Goal: Task Accomplishment & Management: Manage account settings

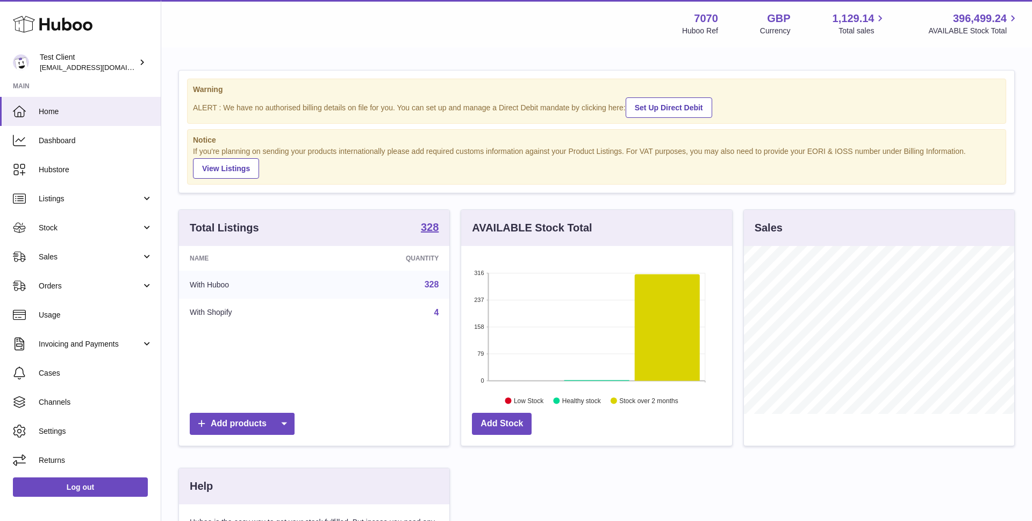
scroll to position [168, 271]
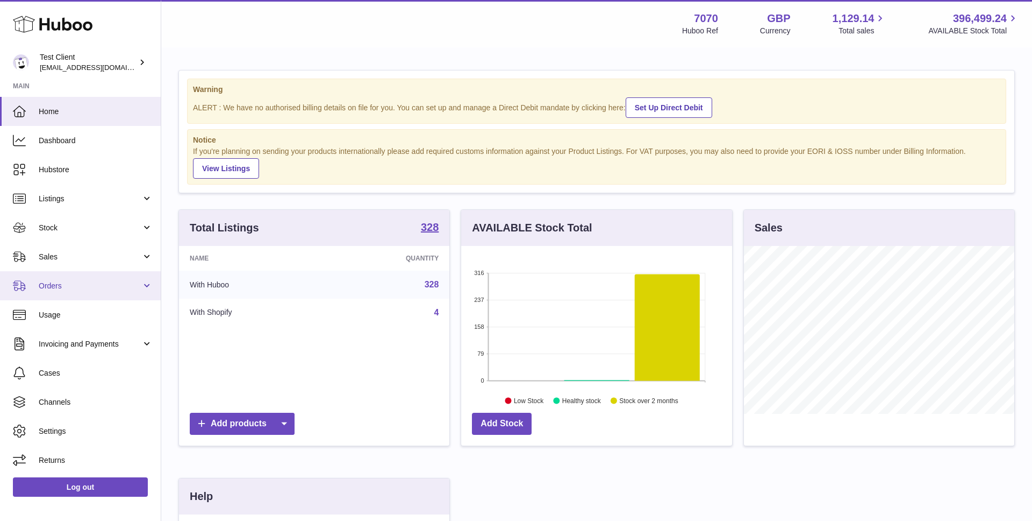
click at [80, 290] on link "Orders" at bounding box center [80, 285] width 161 height 29
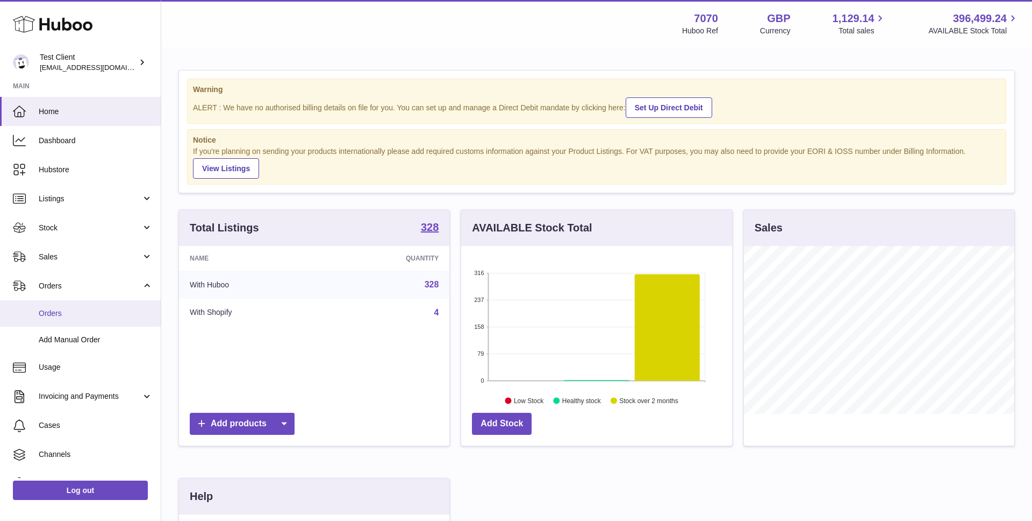
click at [89, 314] on span "Orders" at bounding box center [96, 313] width 114 height 10
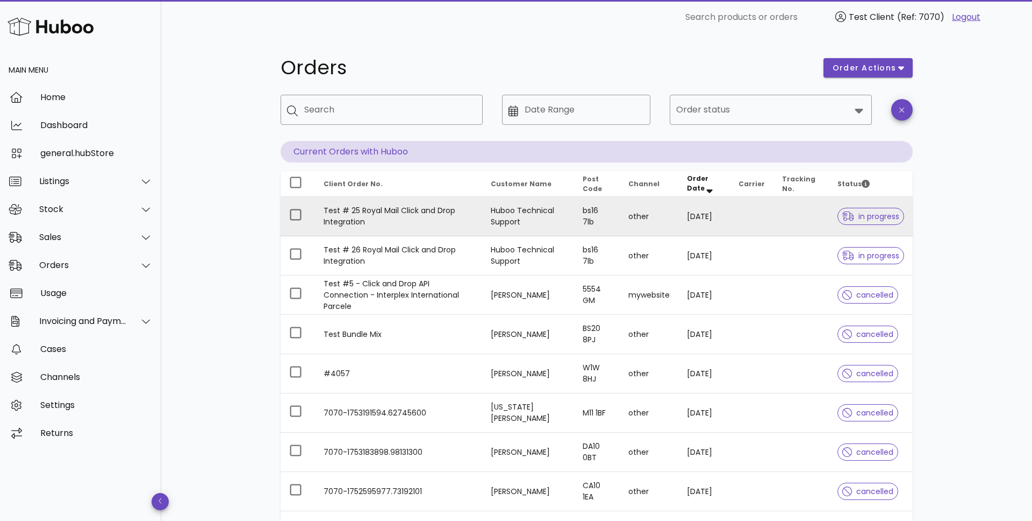
click at [448, 212] on td "Test # 25 Royal Mail Click and Drop Integration" at bounding box center [398, 216] width 167 height 39
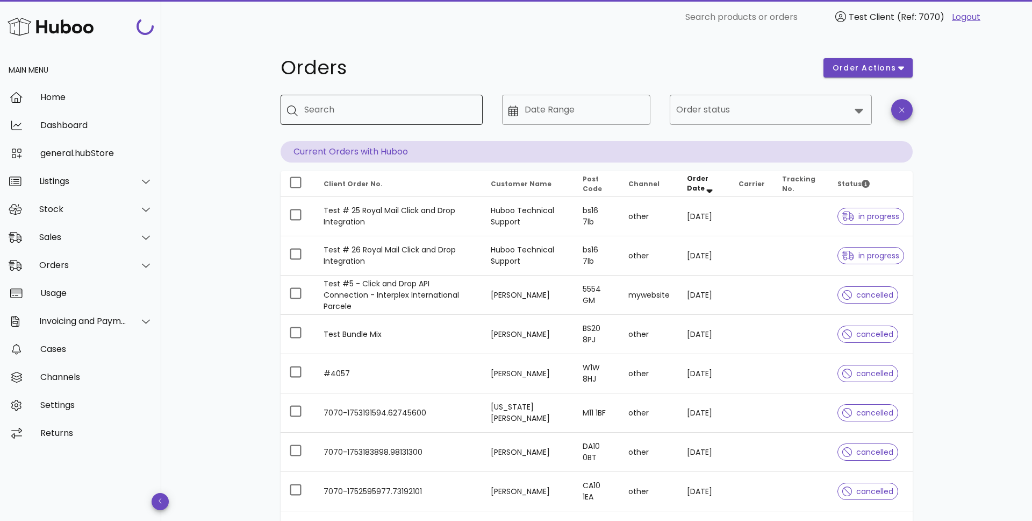
click at [365, 113] on input "Search" at bounding box center [389, 109] width 170 height 17
type input "***"
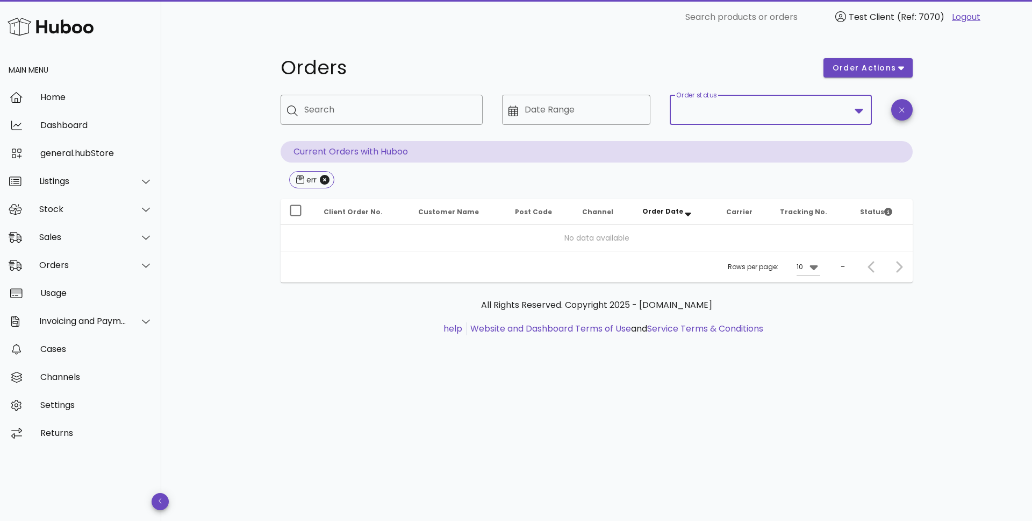
click at [755, 109] on input "Order status" at bounding box center [763, 109] width 174 height 17
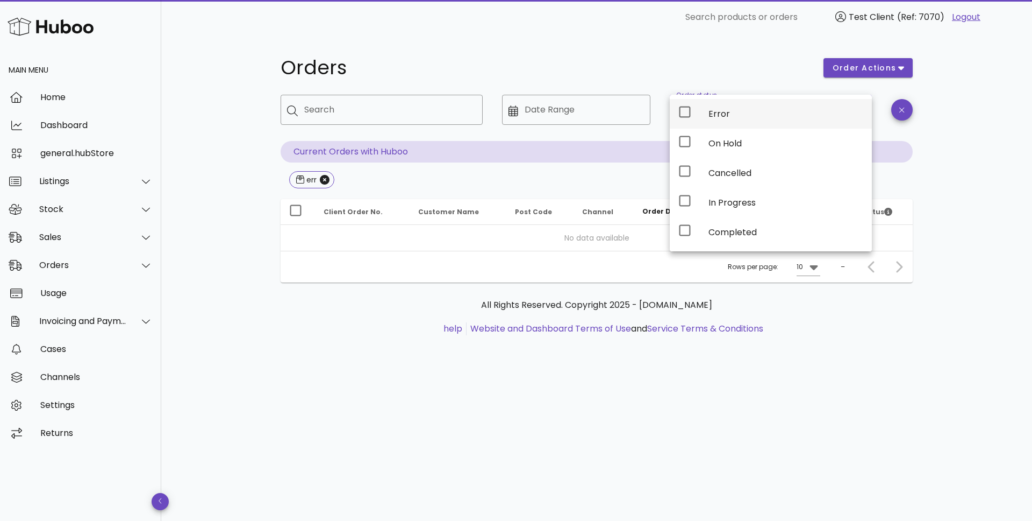
click at [744, 122] on div "Error" at bounding box center [786, 113] width 155 height 23
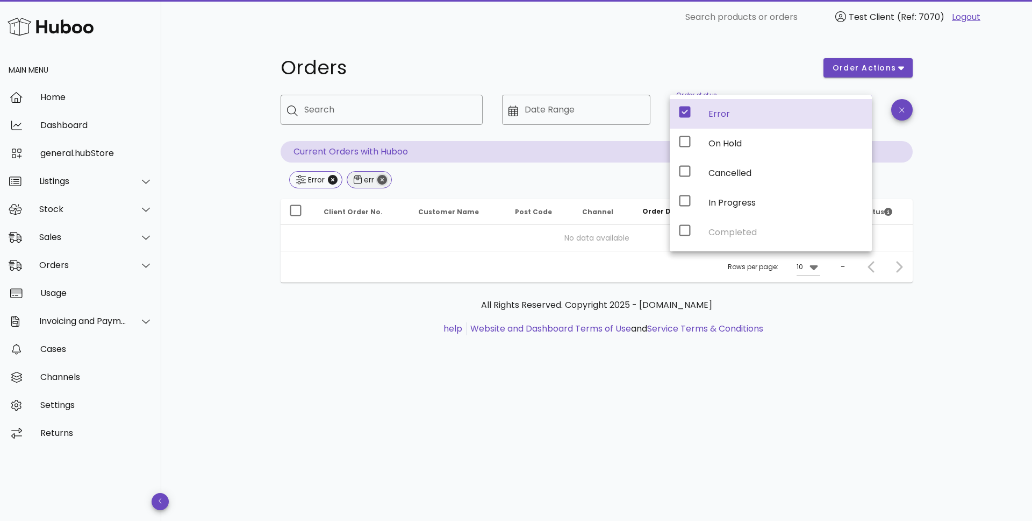
click at [383, 180] on icon "Close" at bounding box center [382, 180] width 10 height 10
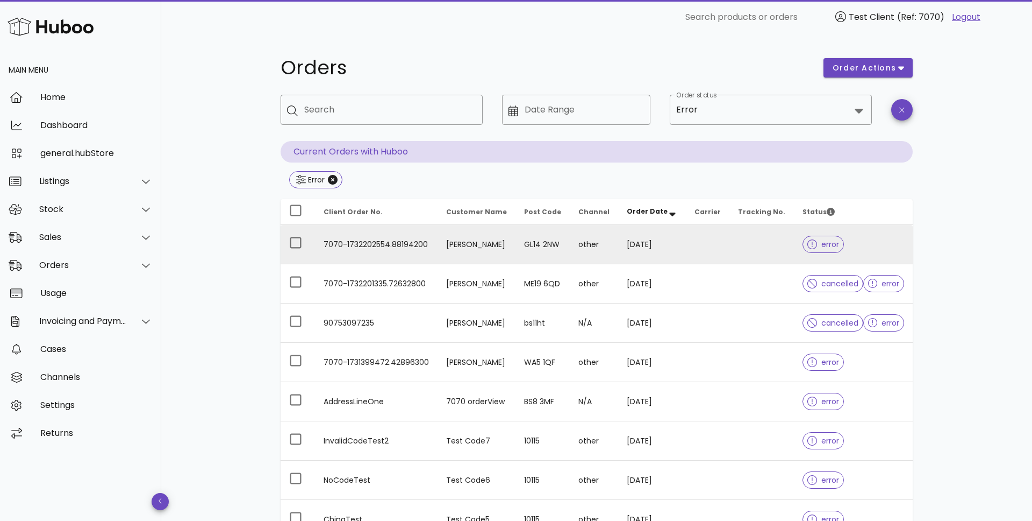
click at [554, 239] on td "GL14 2NW" at bounding box center [543, 244] width 54 height 39
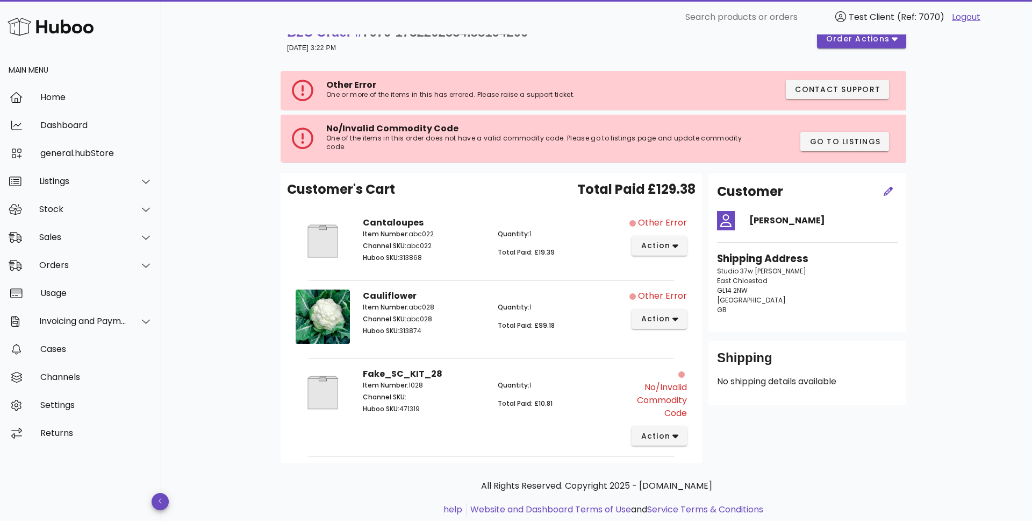
scroll to position [26, 0]
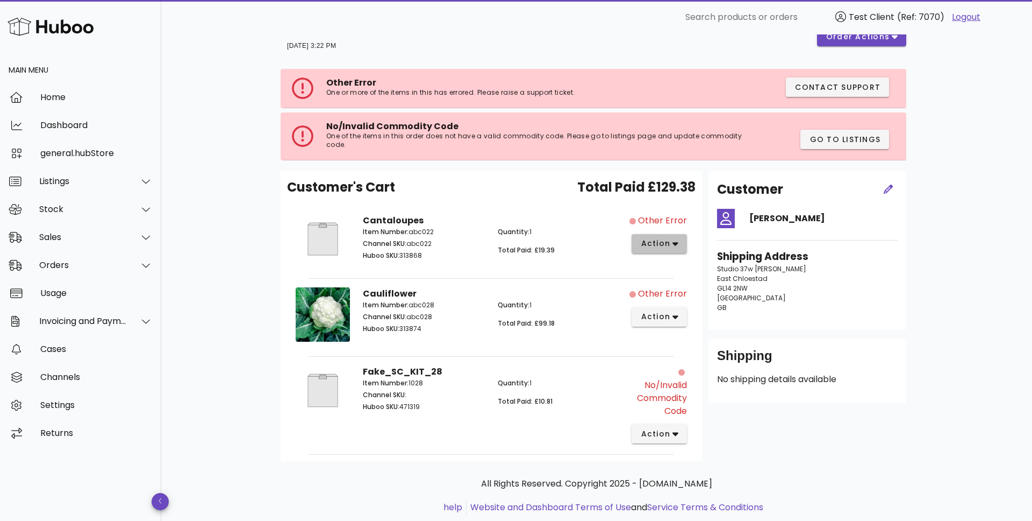
click at [681, 245] on button "action" at bounding box center [659, 243] width 55 height 19
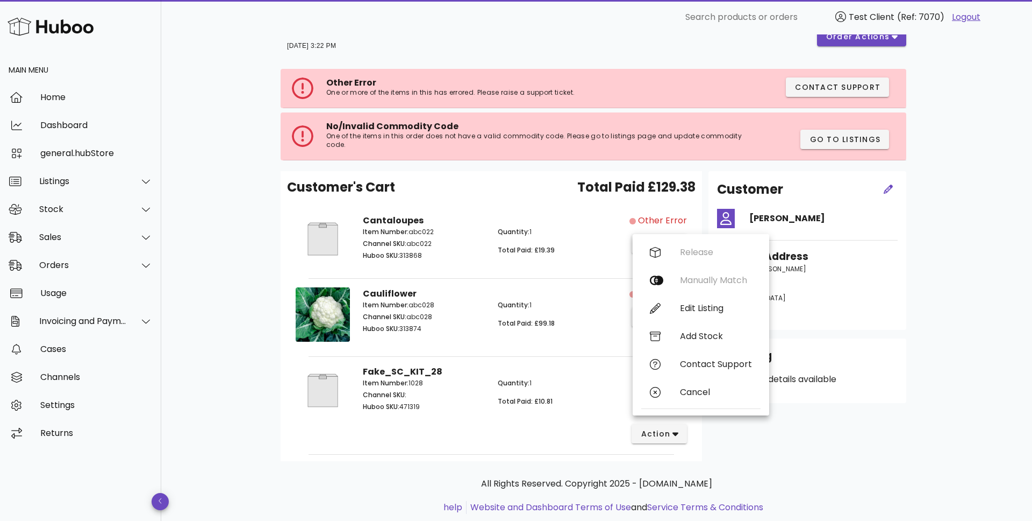
click at [225, 276] on div "B2C Order # 7070-1732202554.88194200 21 November 2024 at 3:22 PM order actions …" at bounding box center [596, 278] width 871 height 539
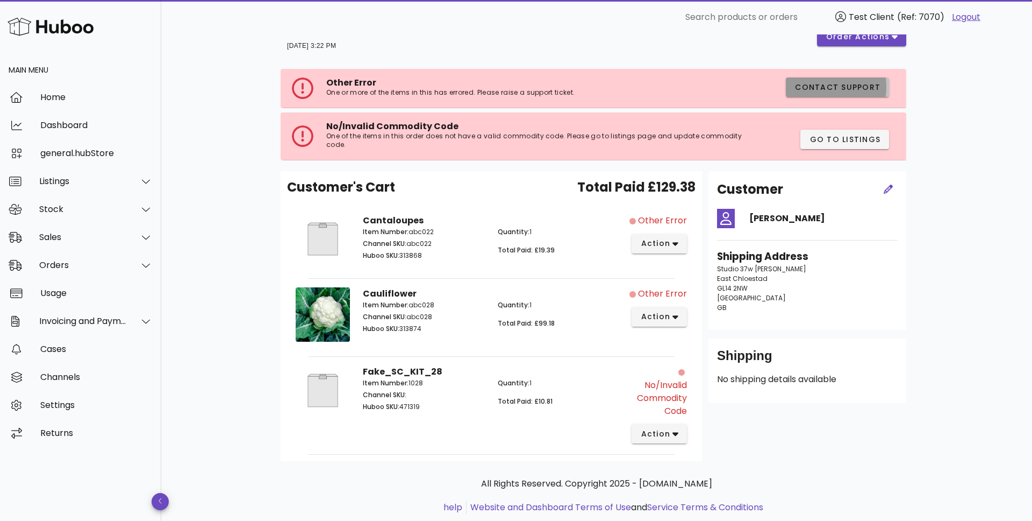
click at [847, 85] on span "Contact Support" at bounding box center [838, 87] width 86 height 11
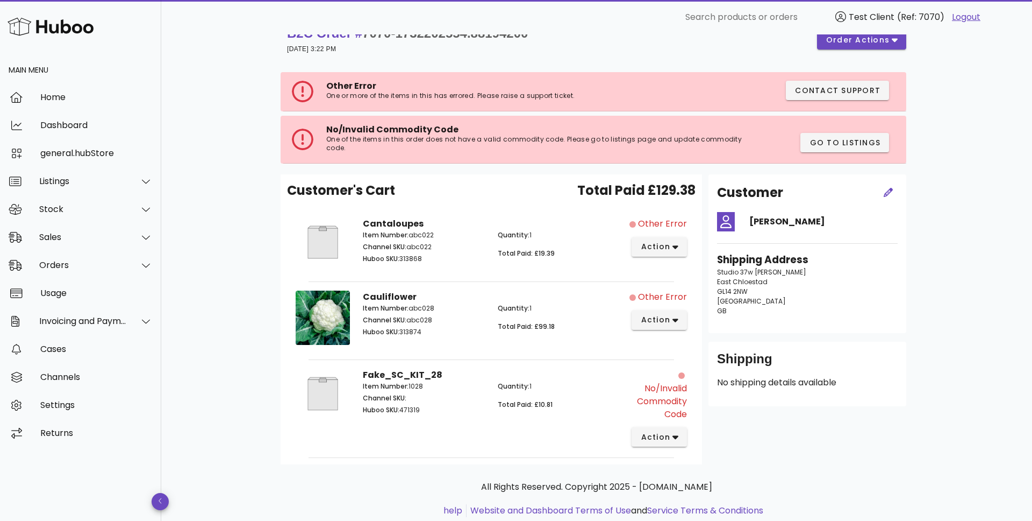
scroll to position [24, 0]
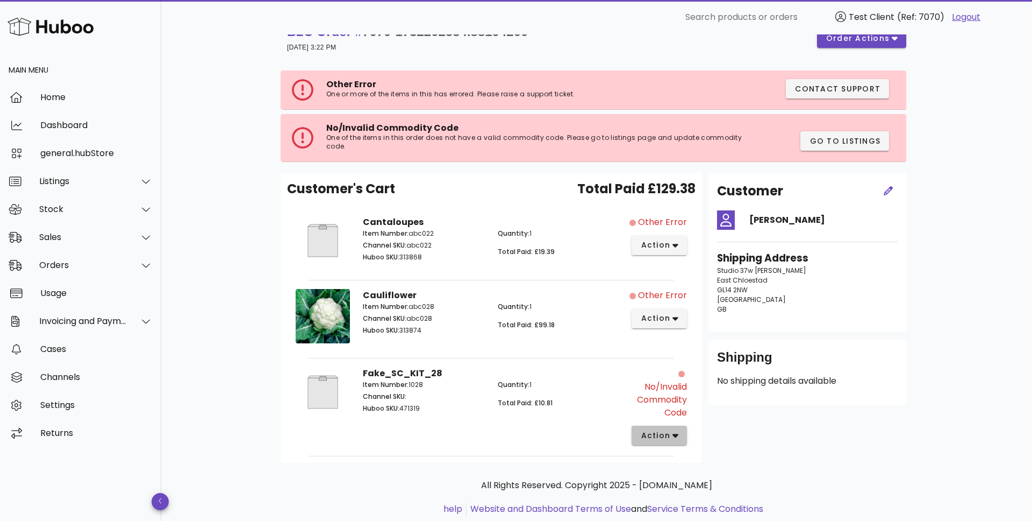
click at [670, 434] on span "action" at bounding box center [655, 435] width 30 height 11
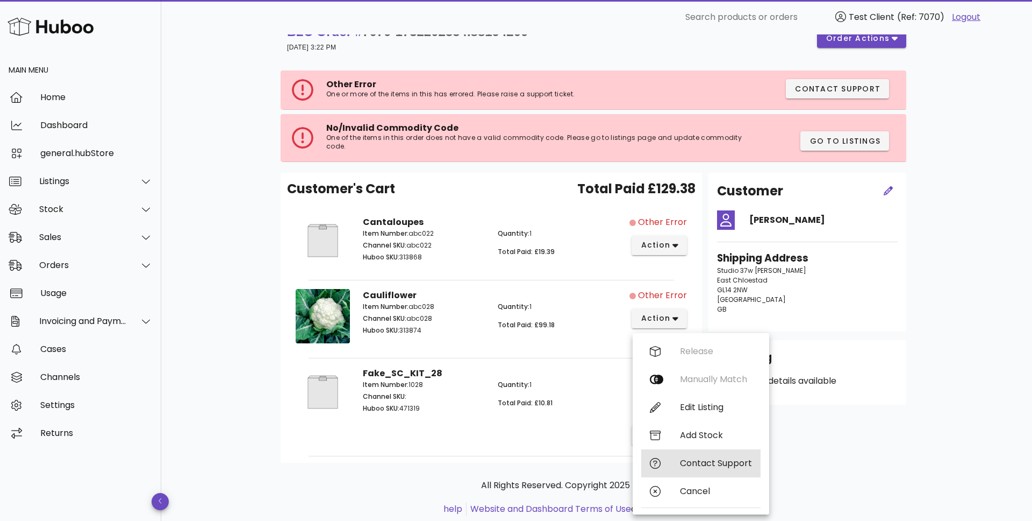
click at [713, 463] on div "Contact Support" at bounding box center [716, 463] width 72 height 10
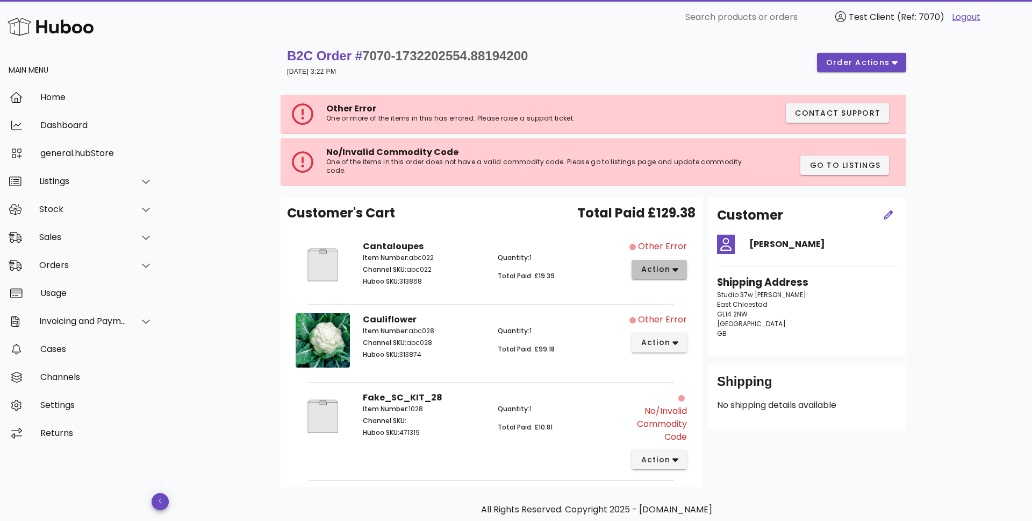
click at [673, 271] on icon "button" at bounding box center [676, 270] width 6 height 10
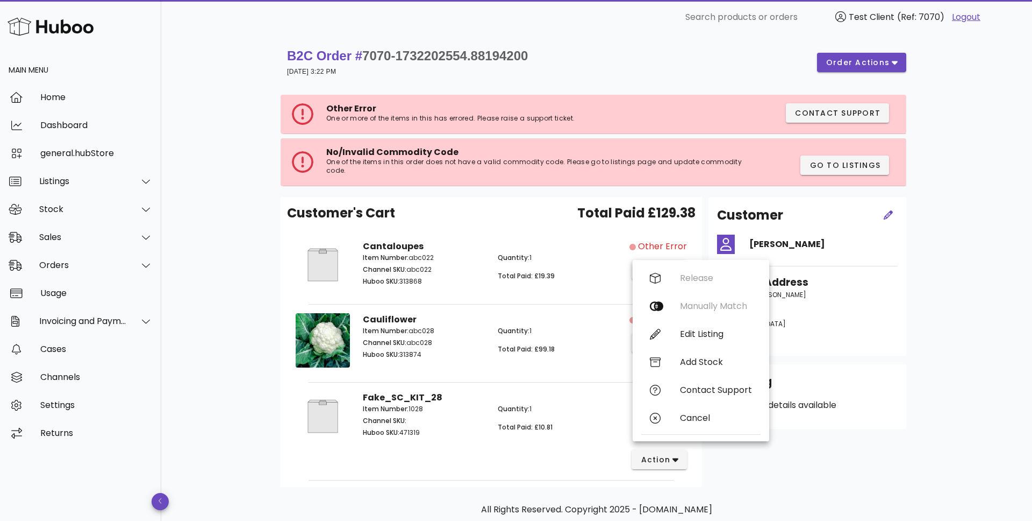
click at [452, 265] on p "Channel SKU: abc022" at bounding box center [424, 270] width 122 height 10
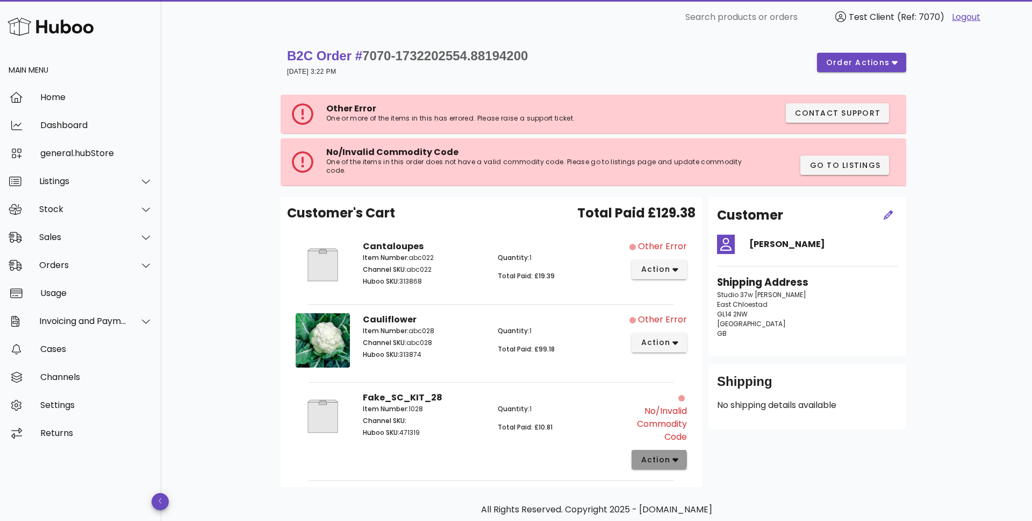
click at [674, 461] on icon "button" at bounding box center [676, 459] width 6 height 10
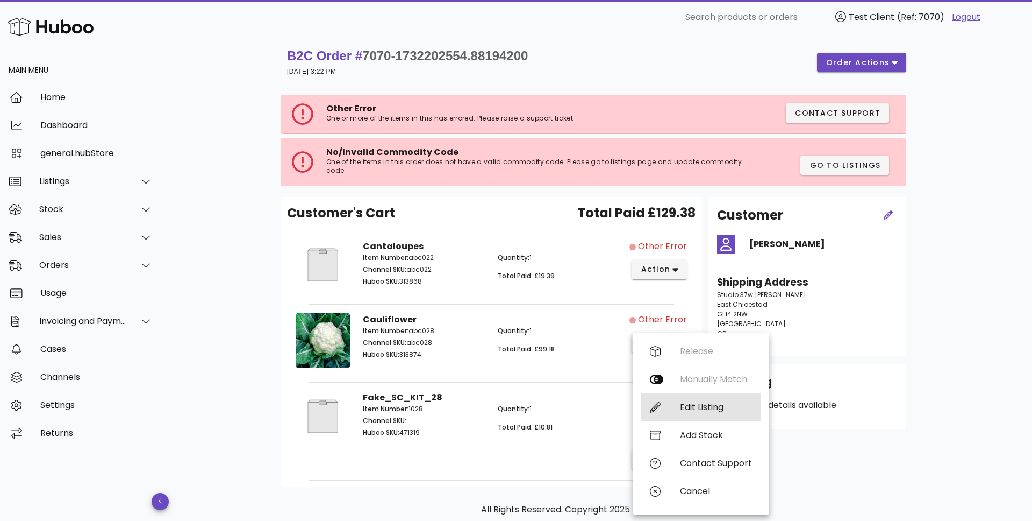
click at [703, 405] on div "Edit Listing" at bounding box center [716, 407] width 72 height 10
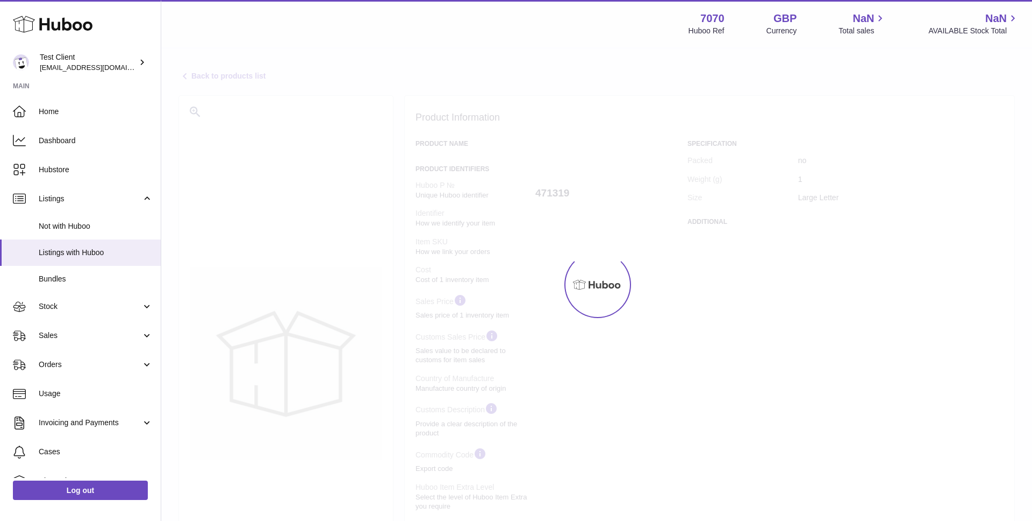
select select
select select "****"
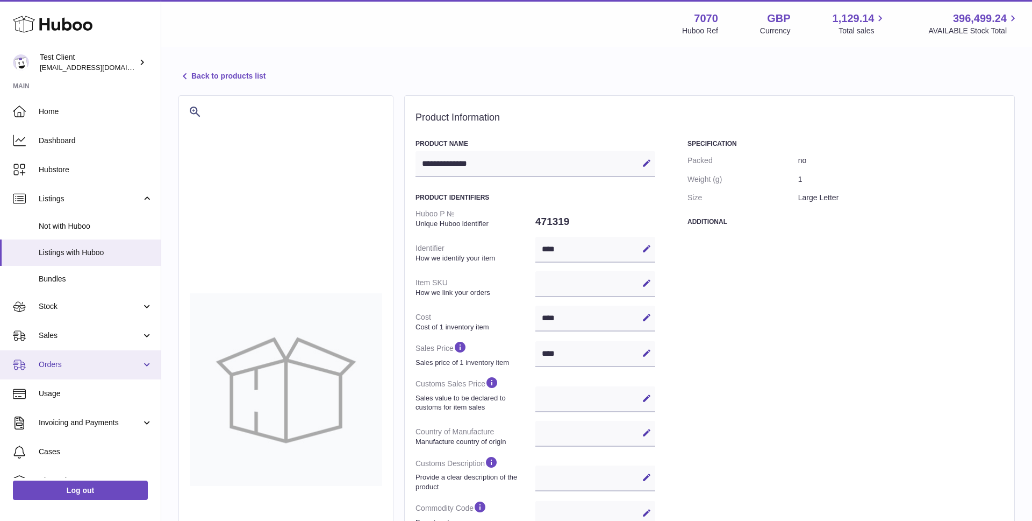
click at [87, 362] on span "Orders" at bounding box center [90, 364] width 103 height 10
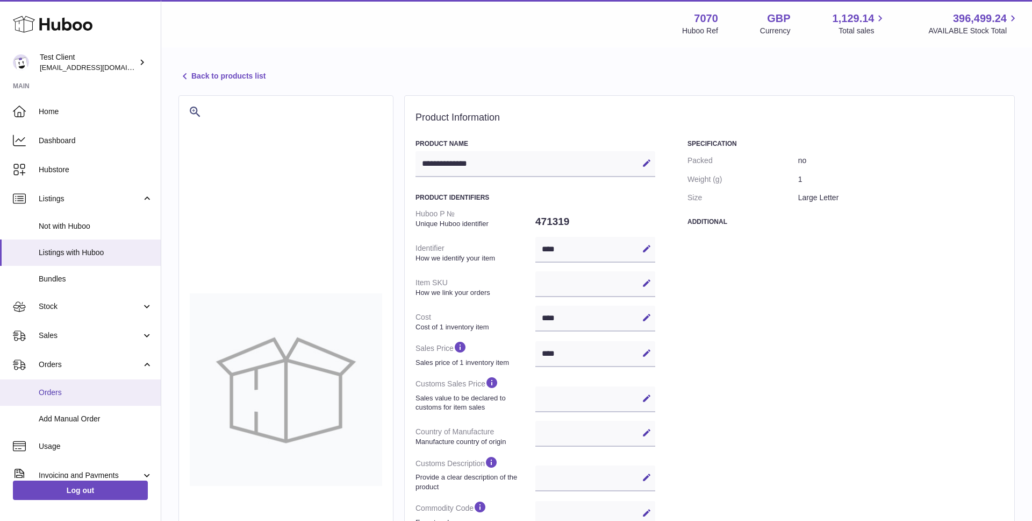
click at [95, 389] on span "Orders" at bounding box center [96, 392] width 114 height 10
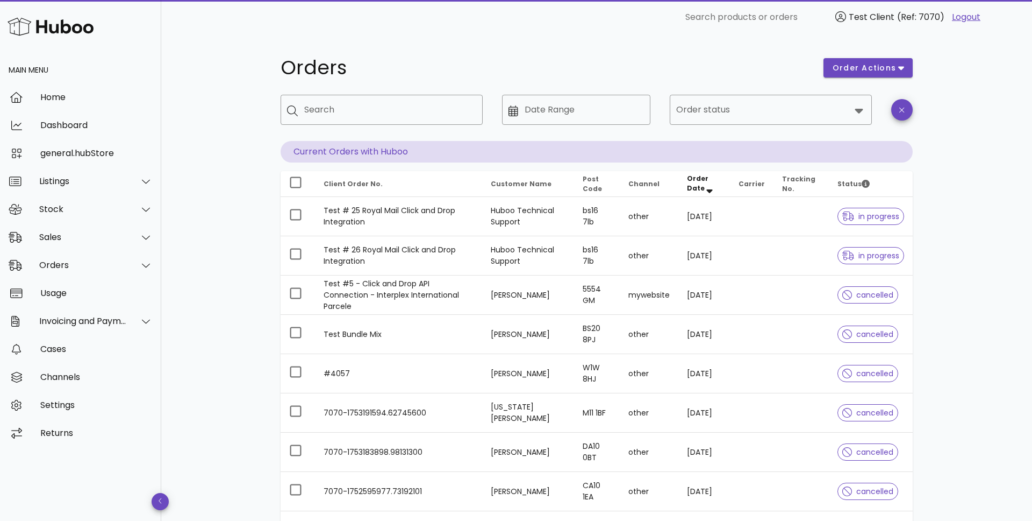
click at [772, 128] on div "​ Order status" at bounding box center [771, 118] width 202 height 46
click at [780, 110] on input "Order status" at bounding box center [763, 109] width 174 height 17
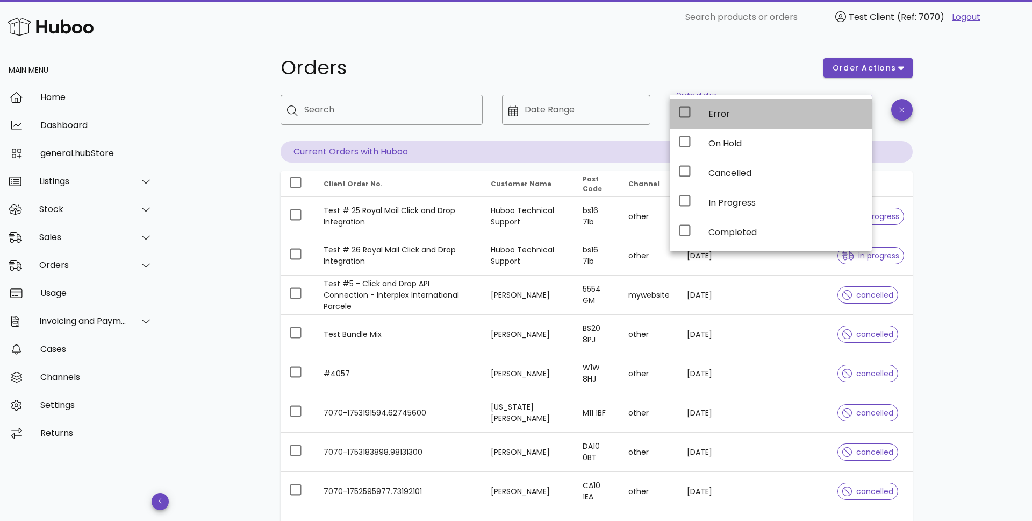
click at [767, 117] on div "Error" at bounding box center [786, 114] width 155 height 10
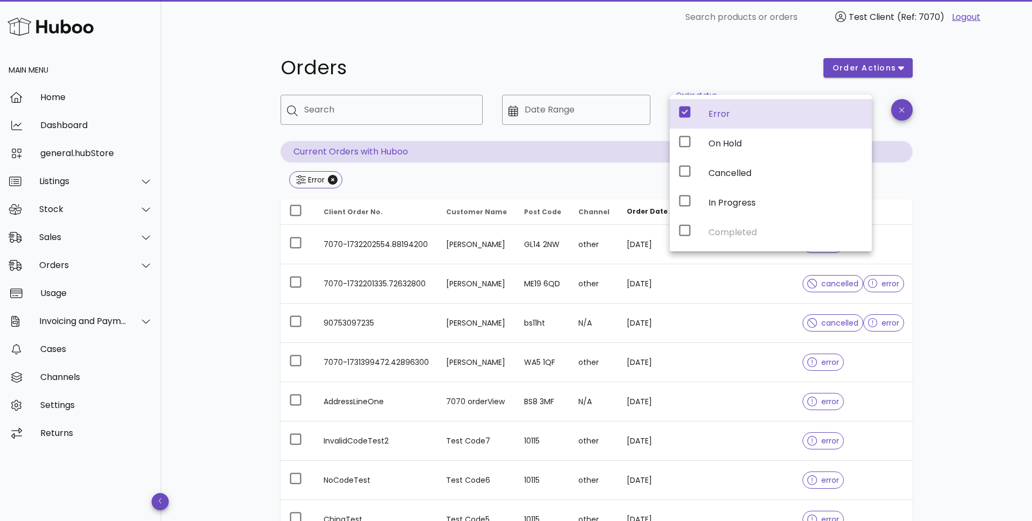
click at [947, 322] on div "Orders order actions ​ Search ​ Date Range ​ Order status Error Current Orders …" at bounding box center [596, 384] width 871 height 701
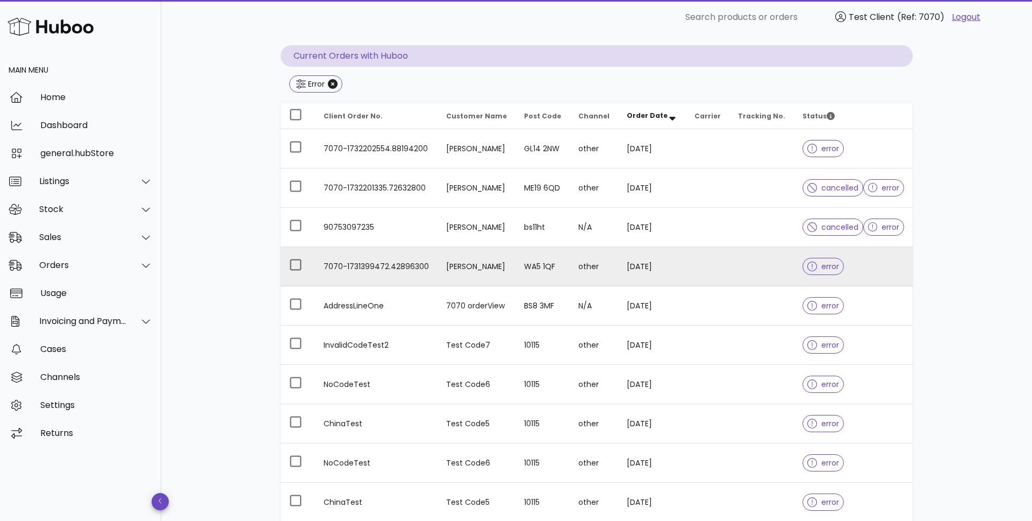
scroll to position [96, 0]
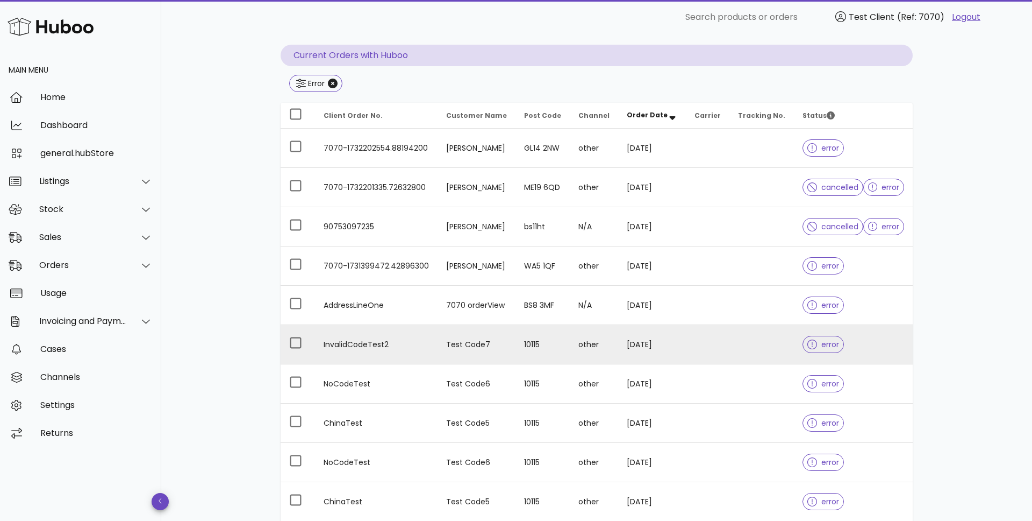
click at [688, 357] on td at bounding box center [708, 344] width 44 height 39
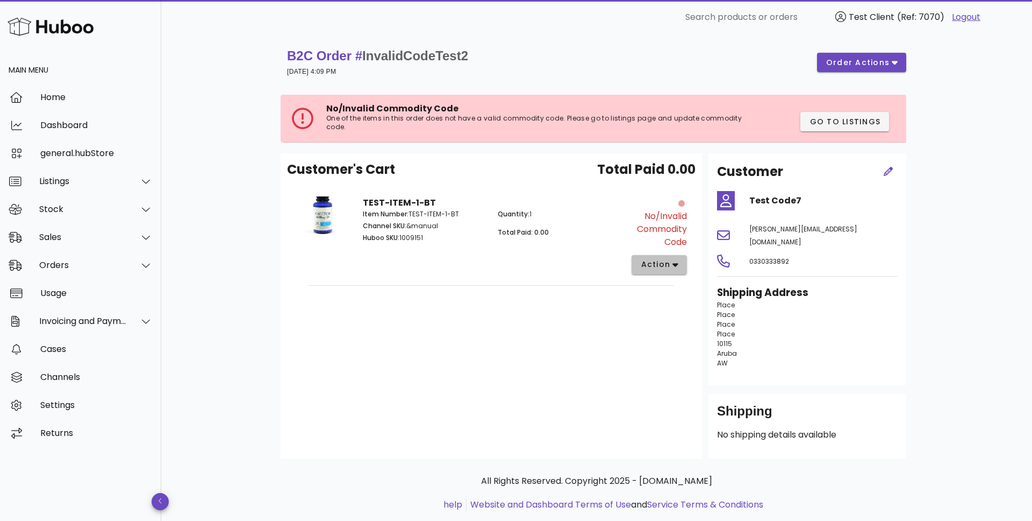
click at [662, 266] on span "action" at bounding box center [655, 264] width 30 height 11
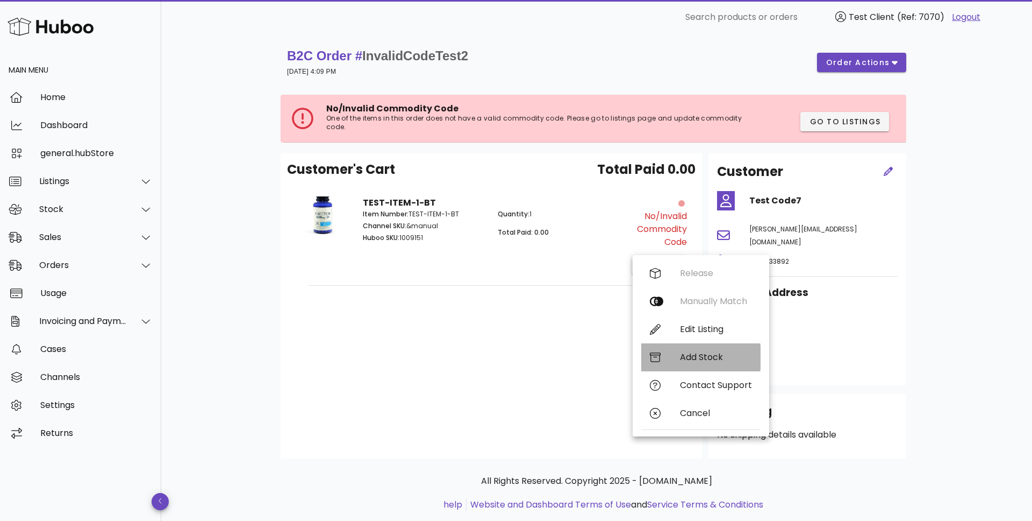
click at [711, 354] on div "Add Stock" at bounding box center [716, 357] width 72 height 10
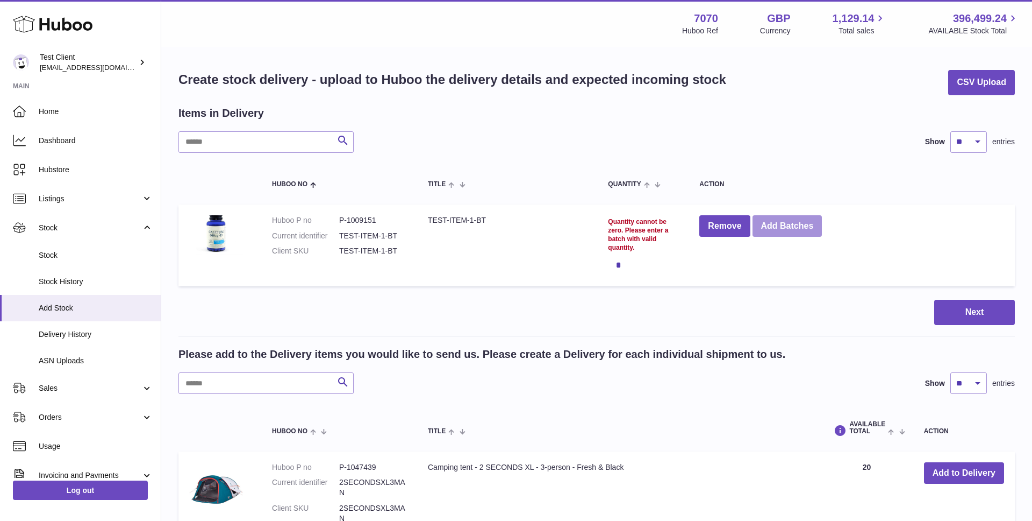
click at [773, 232] on button "Add Batches" at bounding box center [788, 226] width 70 height 22
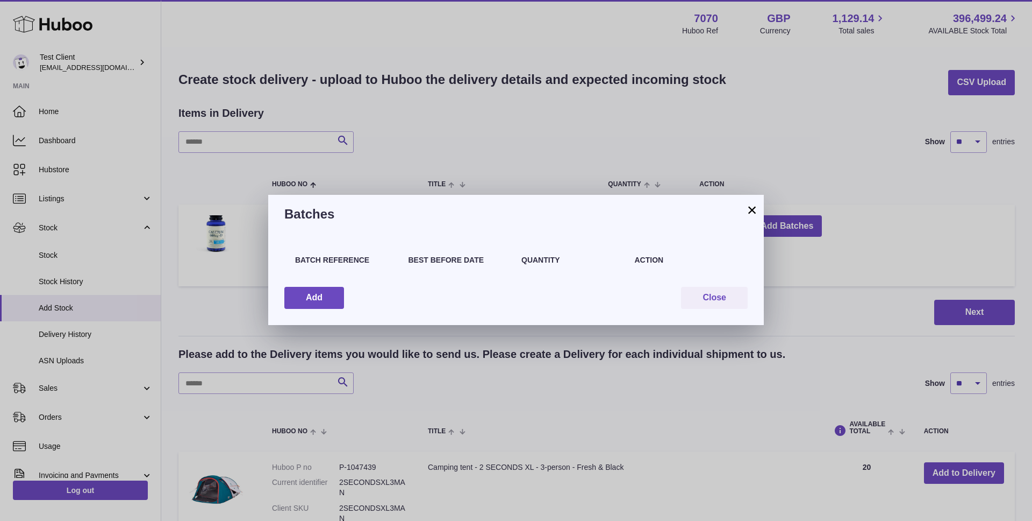
click at [753, 210] on button "×" at bounding box center [752, 209] width 13 height 13
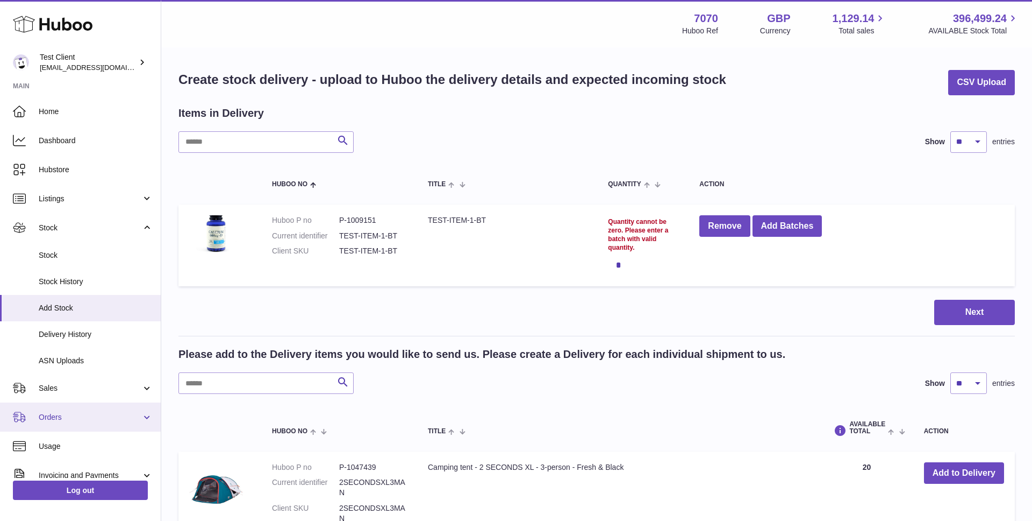
click at [63, 407] on link "Orders" at bounding box center [80, 416] width 161 height 29
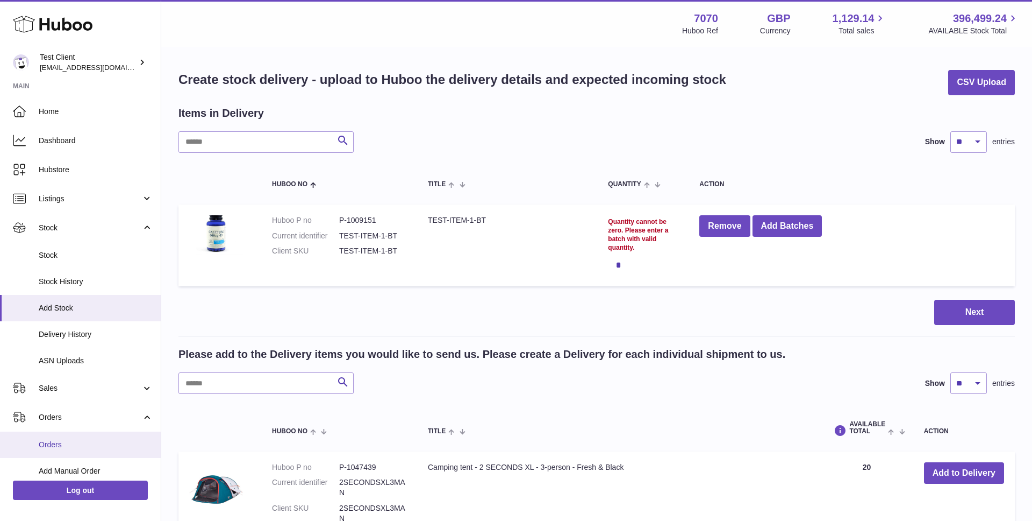
click at [68, 445] on span "Orders" at bounding box center [96, 444] width 114 height 10
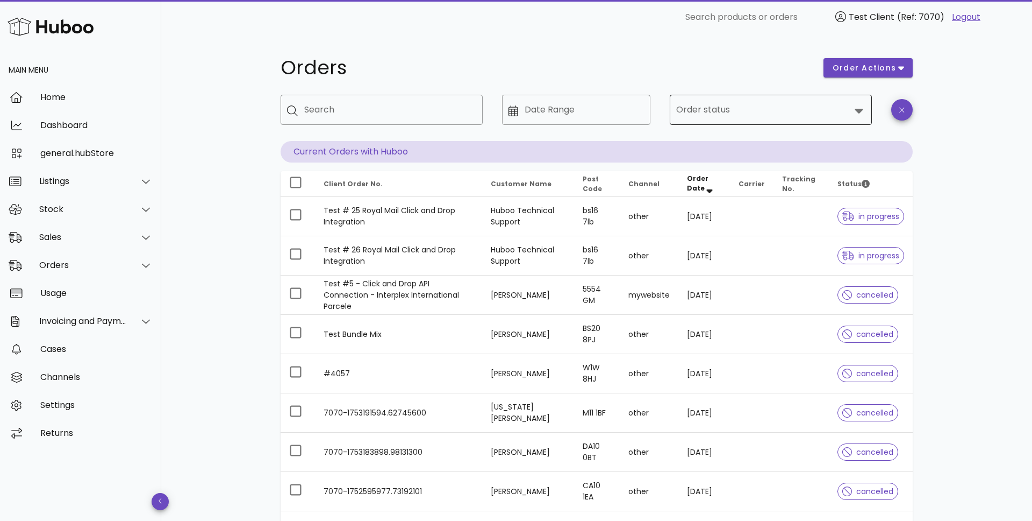
click at [818, 123] on div "Order status" at bounding box center [770, 110] width 189 height 30
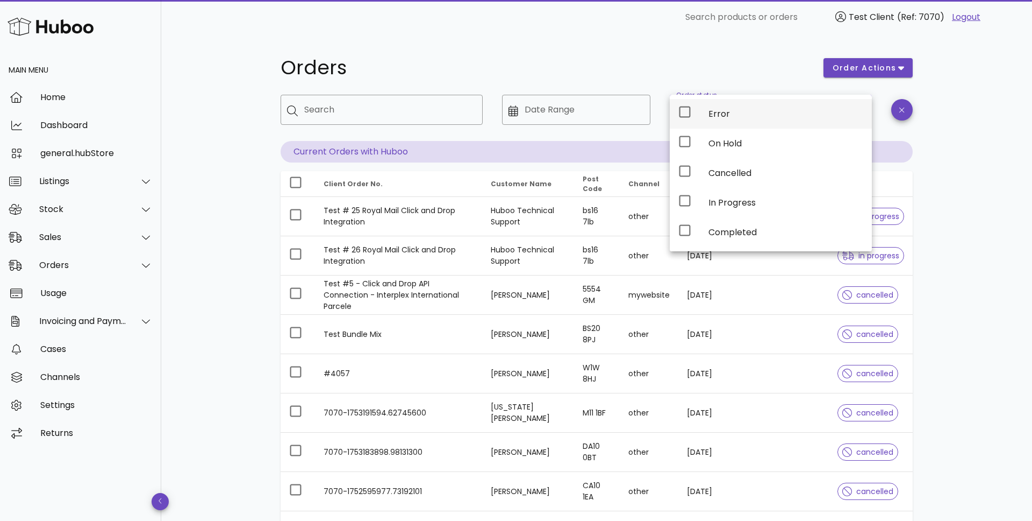
click at [796, 119] on div "Error" at bounding box center [786, 113] width 155 height 23
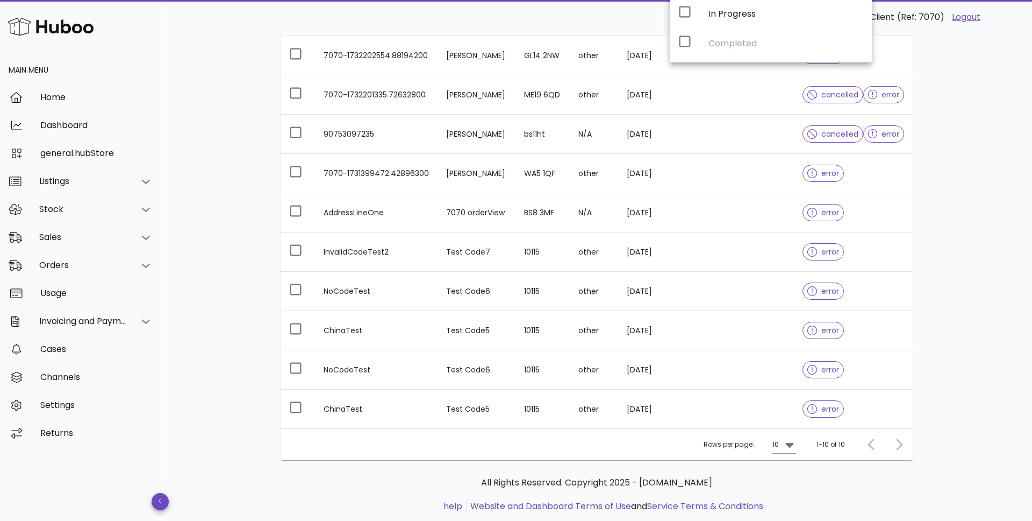
scroll to position [215, 0]
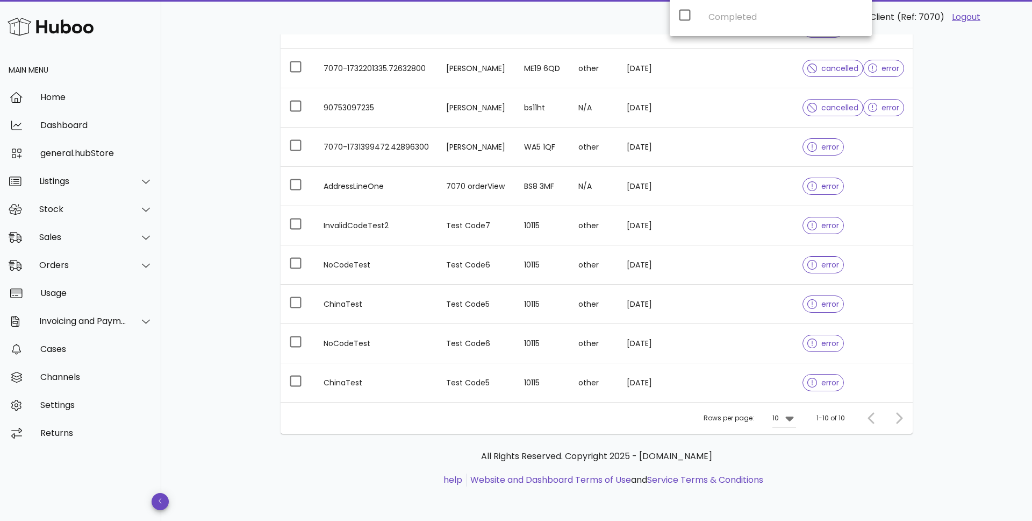
click at [901, 424] on div at bounding box center [897, 417] width 23 height 19
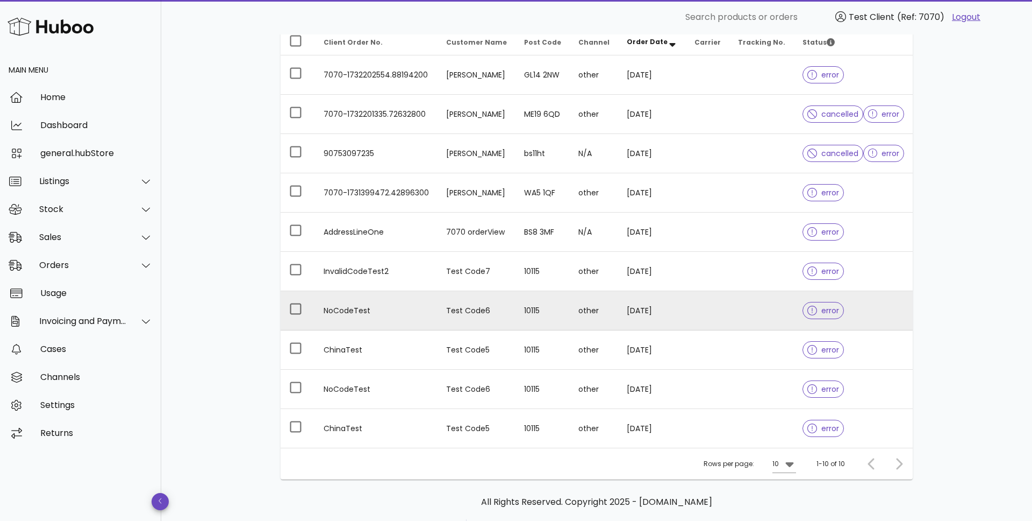
scroll to position [166, 0]
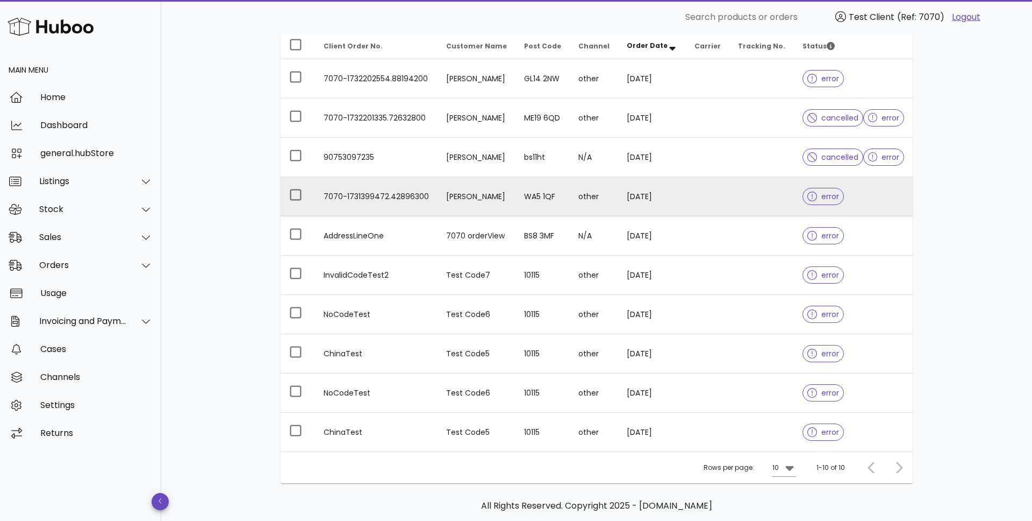
click at [767, 193] on td at bounding box center [762, 196] width 65 height 39
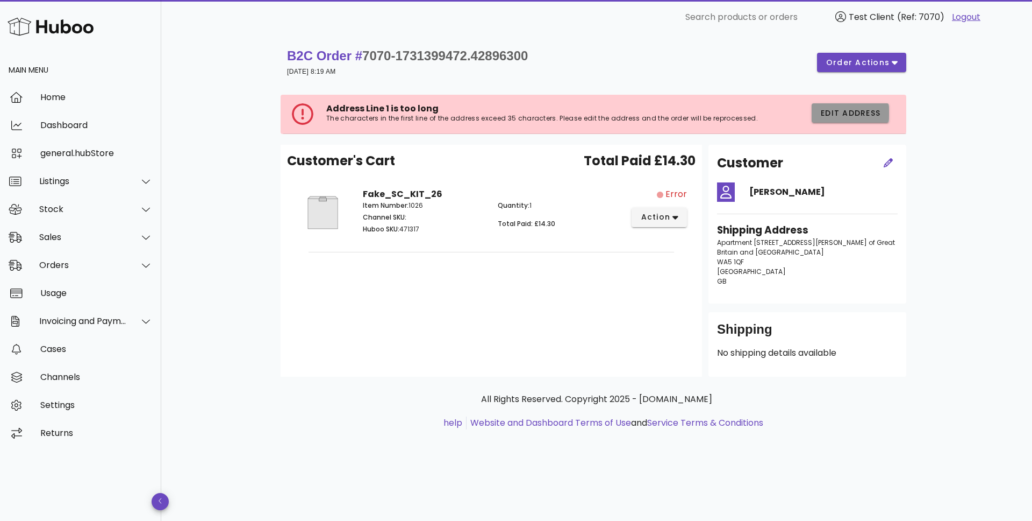
click at [840, 116] on span "Edit Address" at bounding box center [851, 113] width 60 height 11
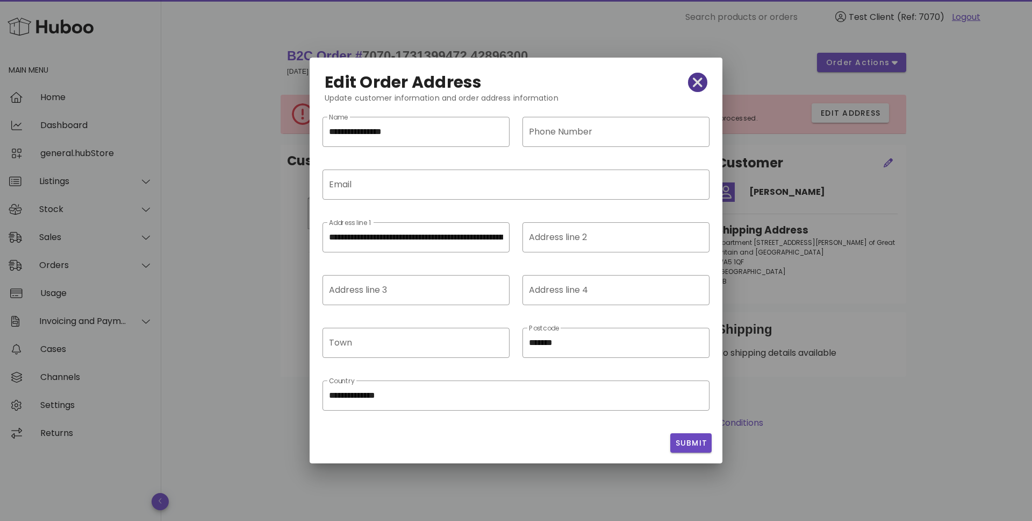
click at [699, 86] on icon "button" at bounding box center [698, 82] width 10 height 15
